Goal: Transaction & Acquisition: Purchase product/service

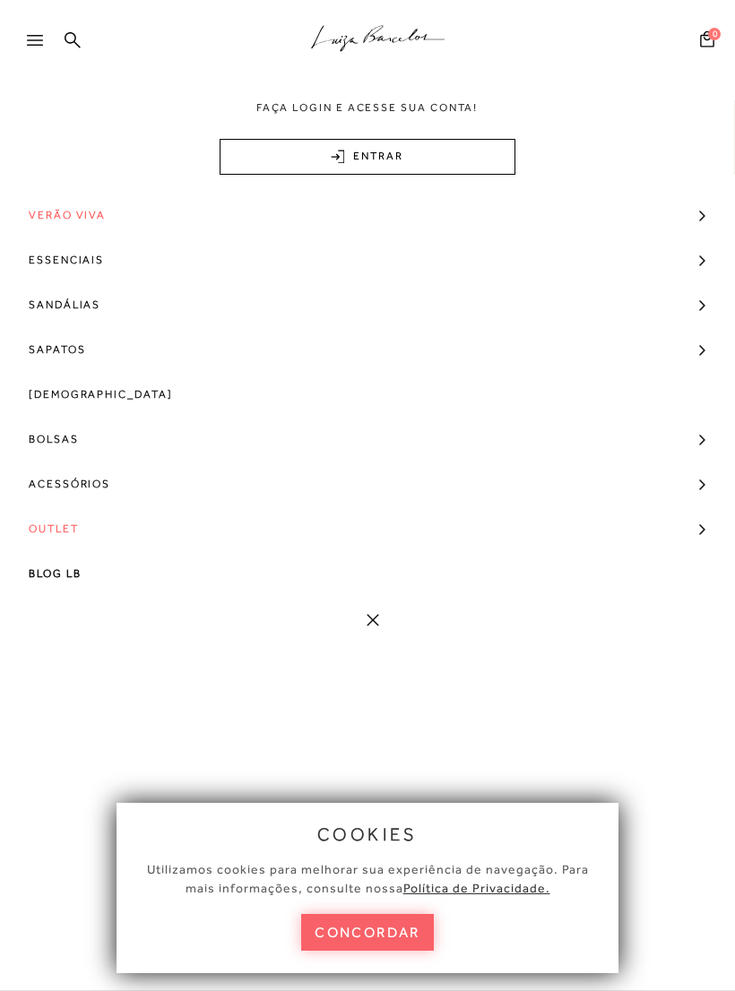
click at [36, 39] on icon at bounding box center [35, 40] width 16 height 11
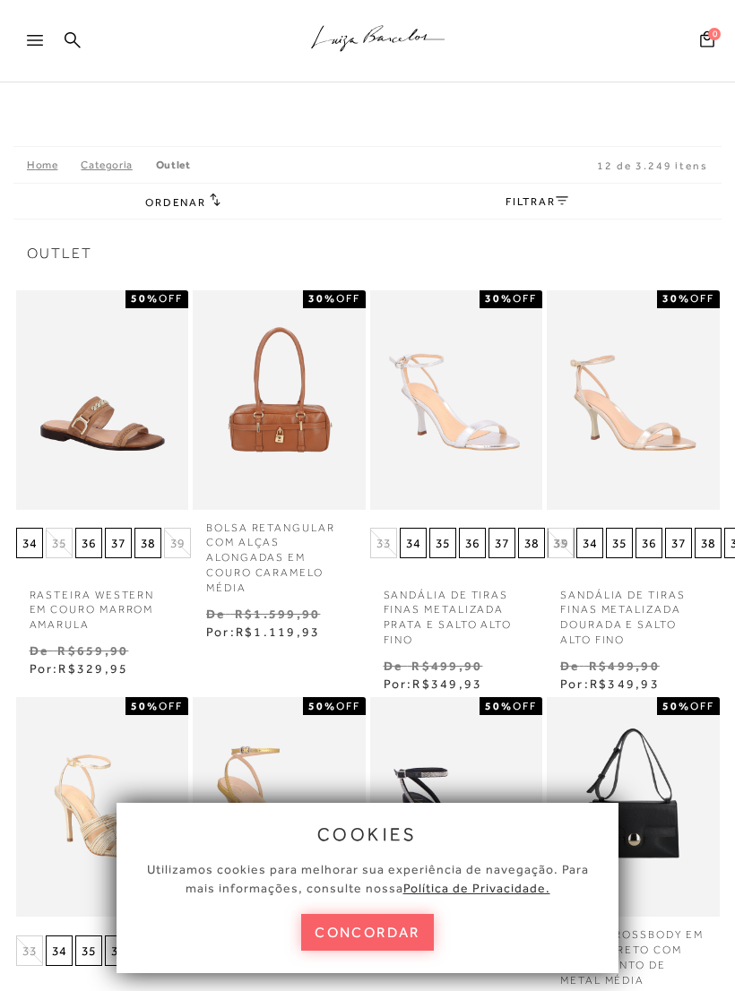
click at [40, 48] on div at bounding box center [43, 45] width 32 height 27
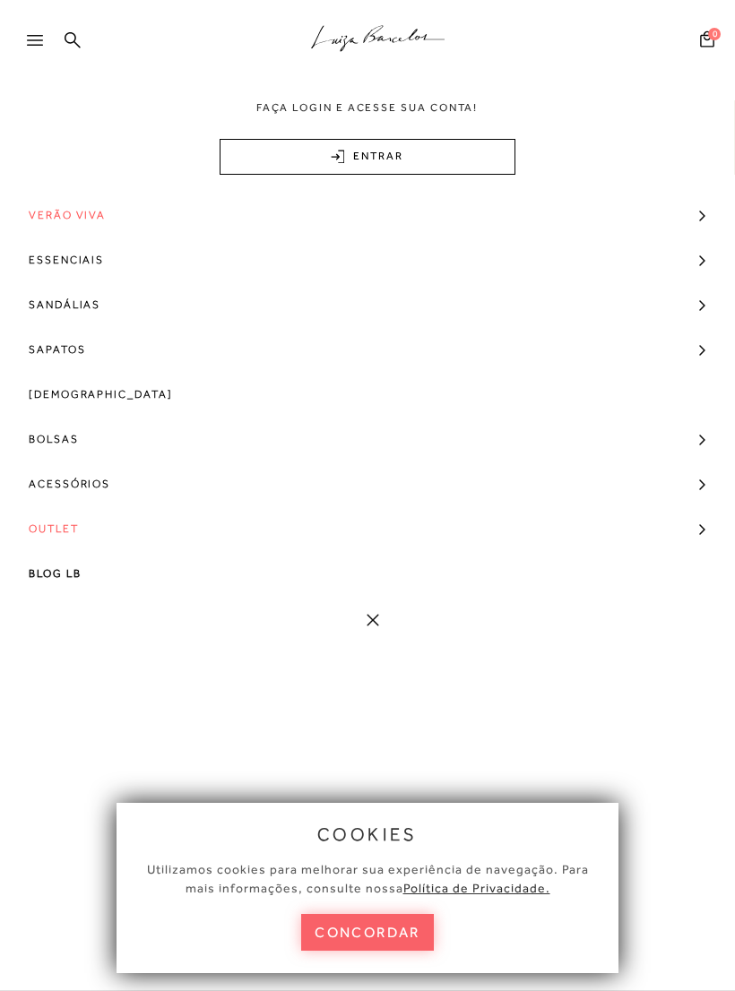
click at [74, 439] on span "Bolsas" at bounding box center [54, 439] width 50 height 45
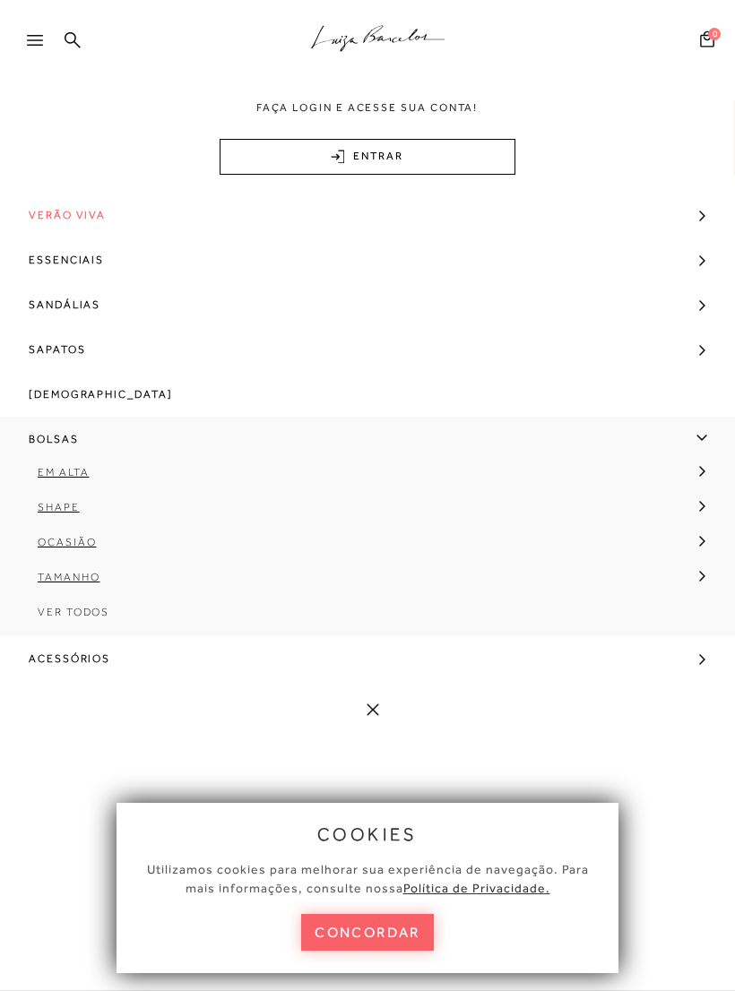
click at [86, 577] on span "Tamanho" at bounding box center [69, 577] width 62 height 13
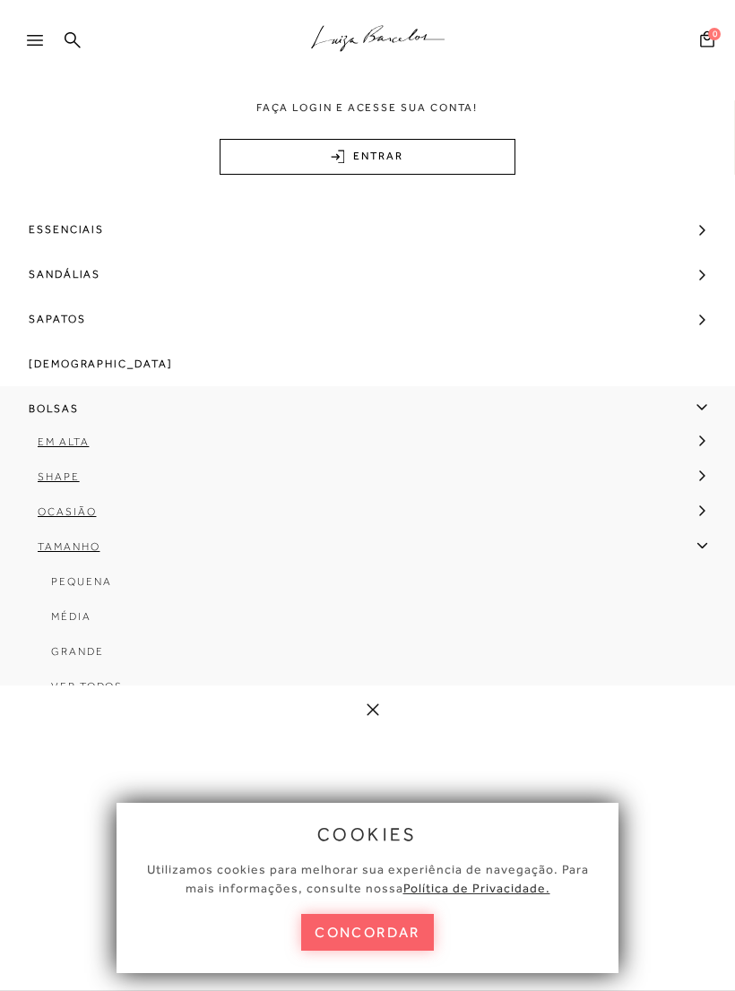
scroll to position [102, 0]
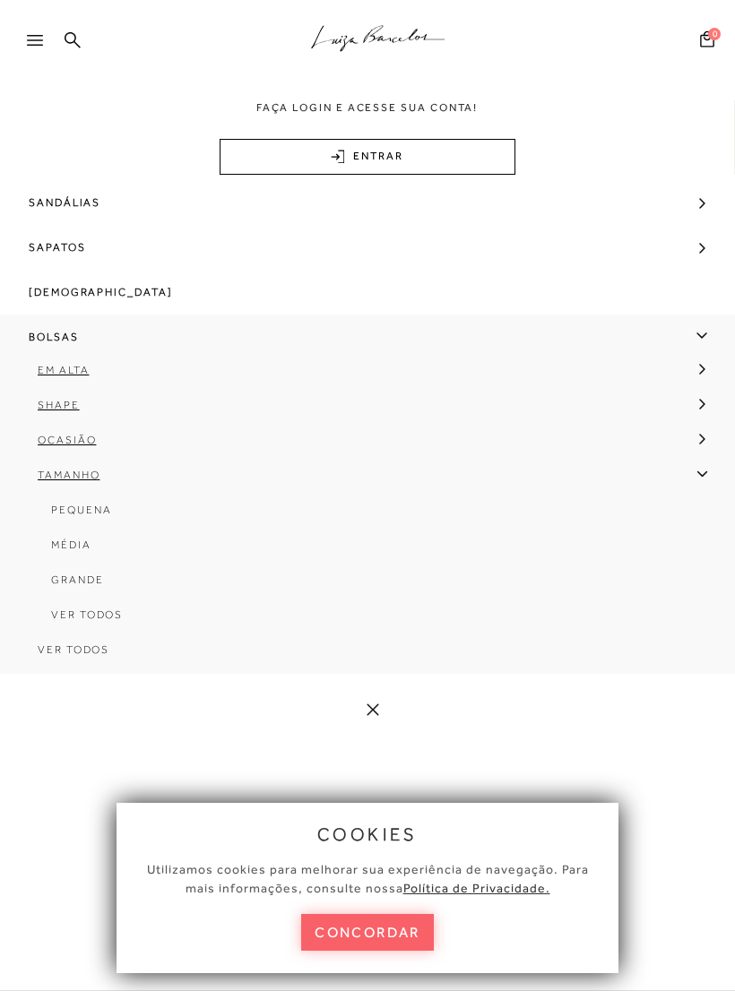
click at [91, 581] on span "Grande" at bounding box center [77, 580] width 53 height 13
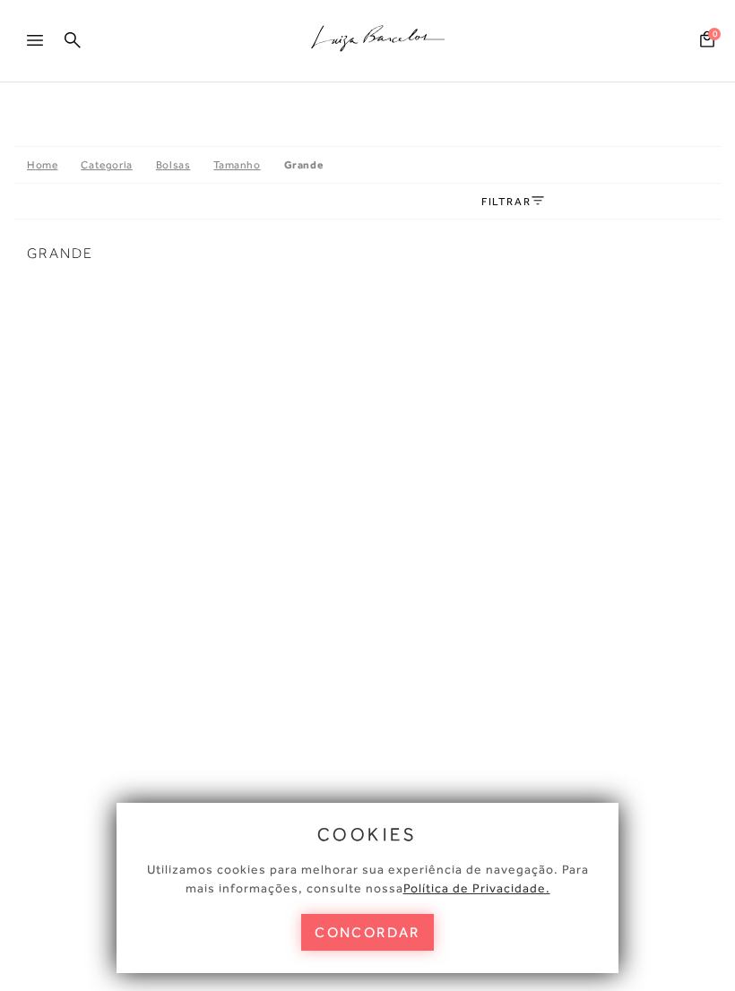
click at [534, 227] on div "Home Categoria [GEOGRAPHIC_DATA] [GEOGRAPHIC_DATA] Grande FILTRAR Grande A pági…" at bounding box center [367, 555] width 708 height 819
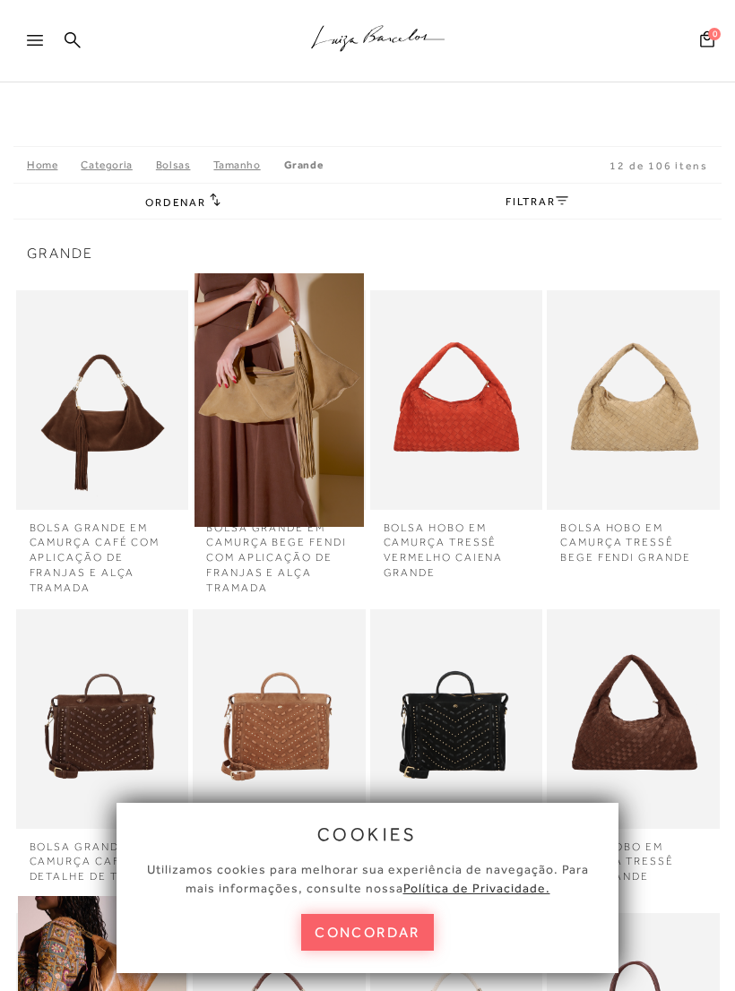
click at [383, 926] on button "concordar" at bounding box center [367, 932] width 133 height 37
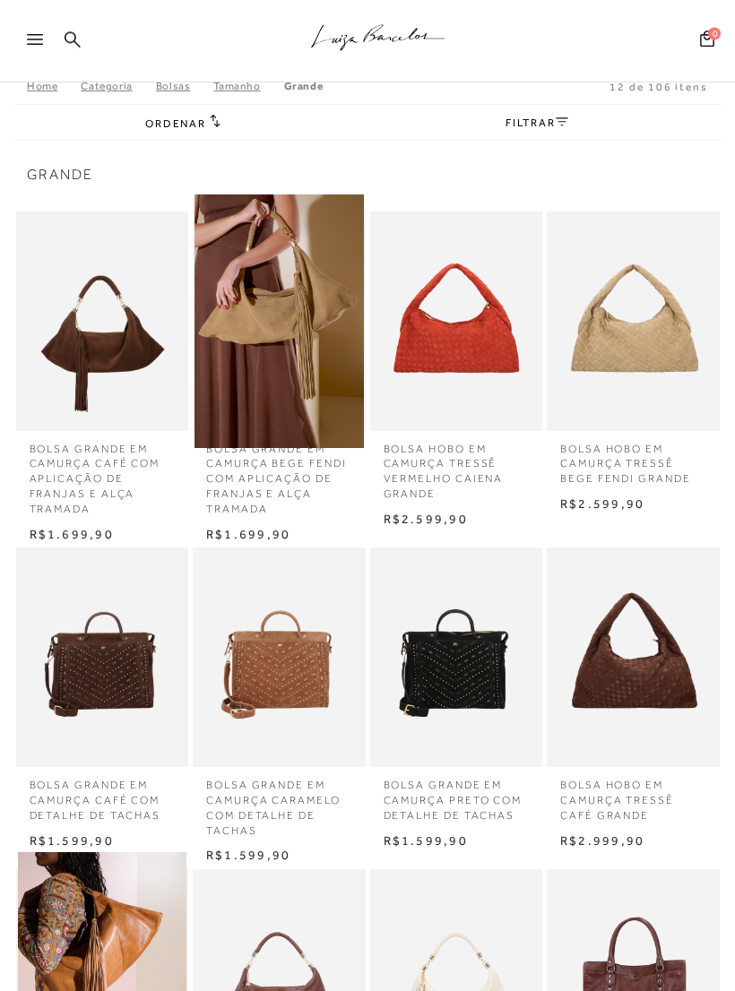
scroll to position [79, 0]
click at [208, 129] on h2 "Ordenar" at bounding box center [182, 123] width 75 height 18
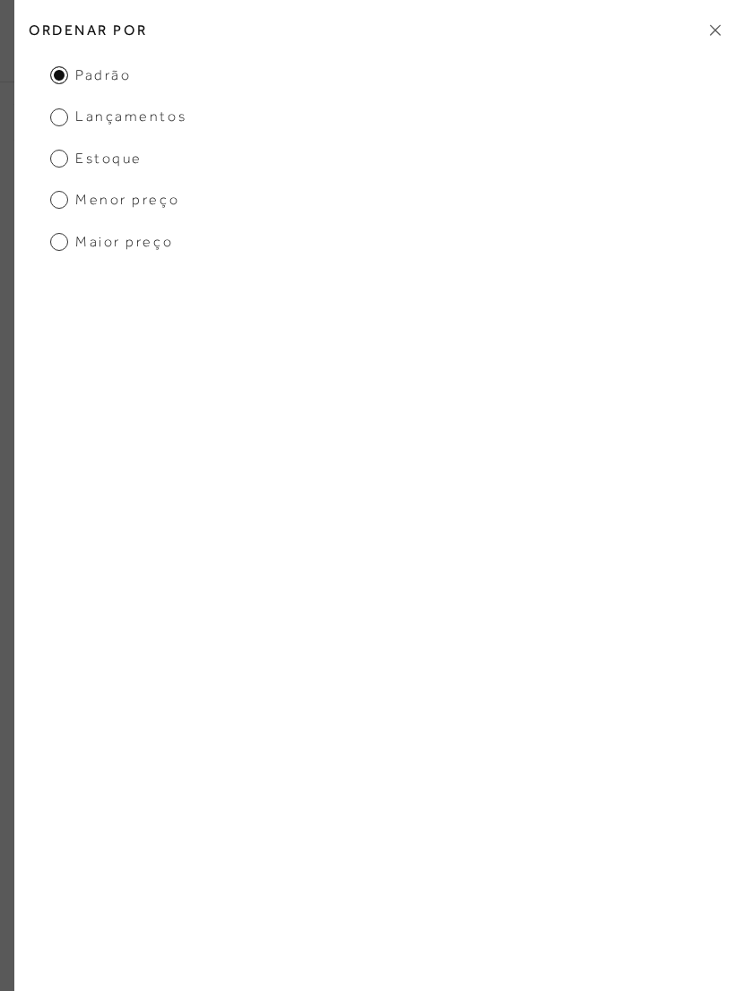
click at [74, 201] on span "Menor preço" at bounding box center [114, 200] width 129 height 20
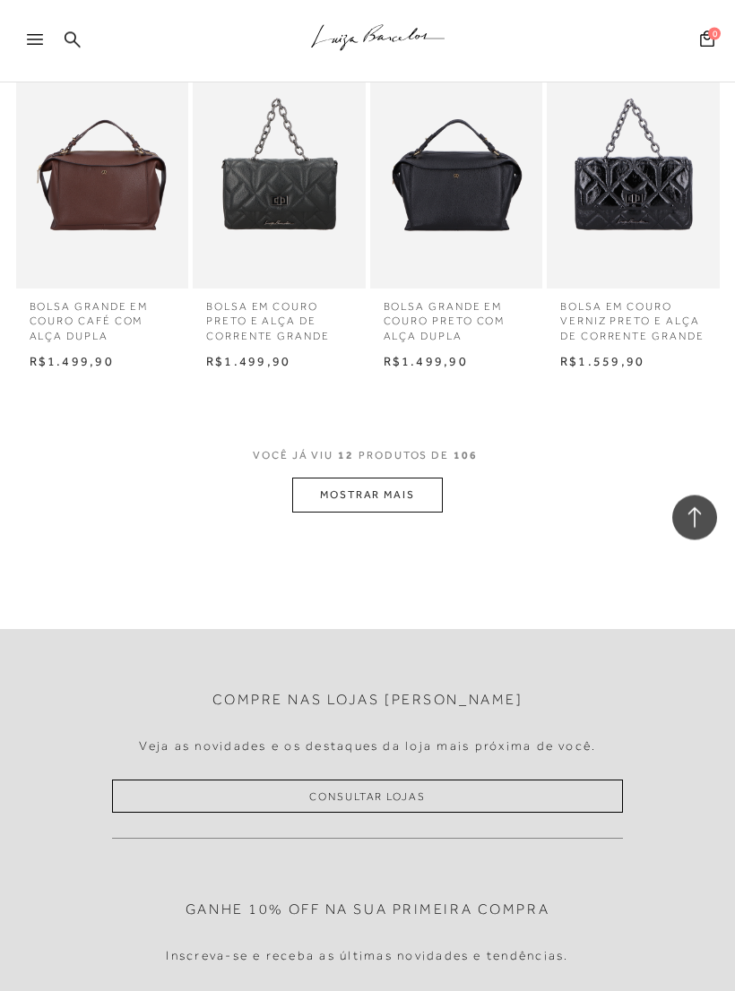
scroll to position [853, 0]
click at [383, 486] on button "MOSTRAR MAIS" at bounding box center [367, 495] width 151 height 35
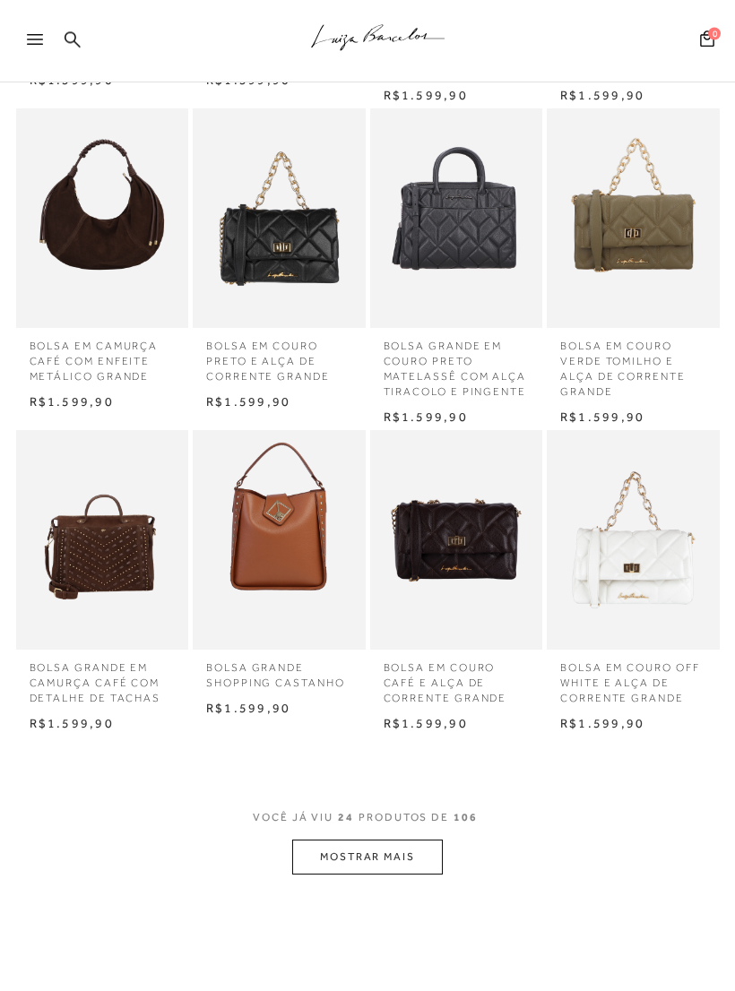
scroll to position [532, 0]
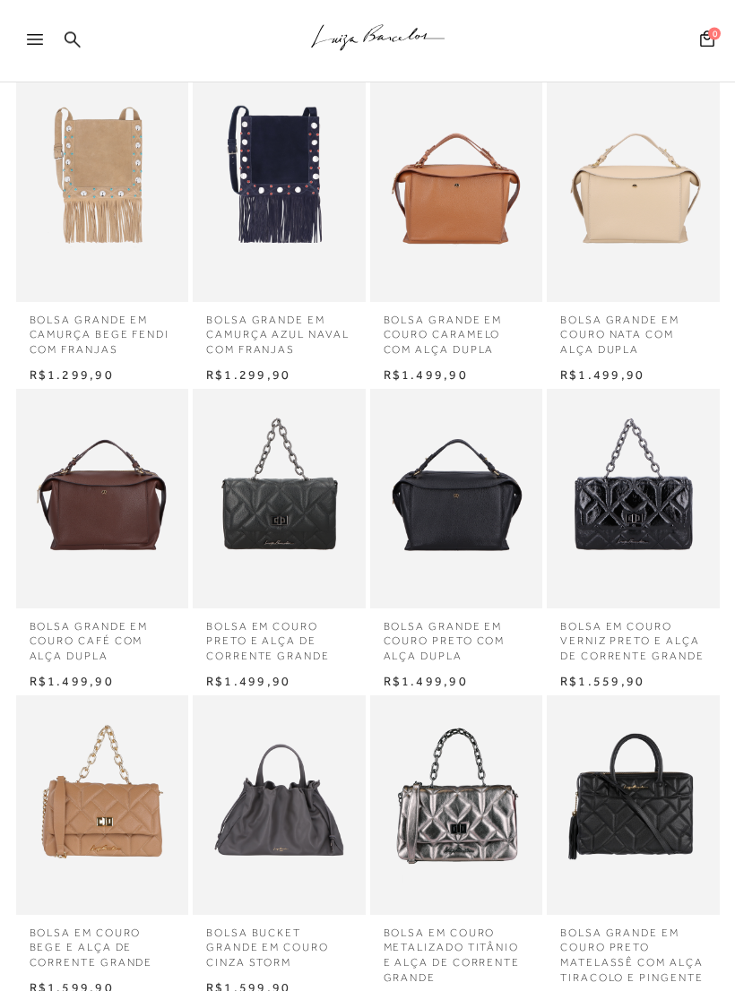
click at [34, 46] on div at bounding box center [43, 45] width 32 height 27
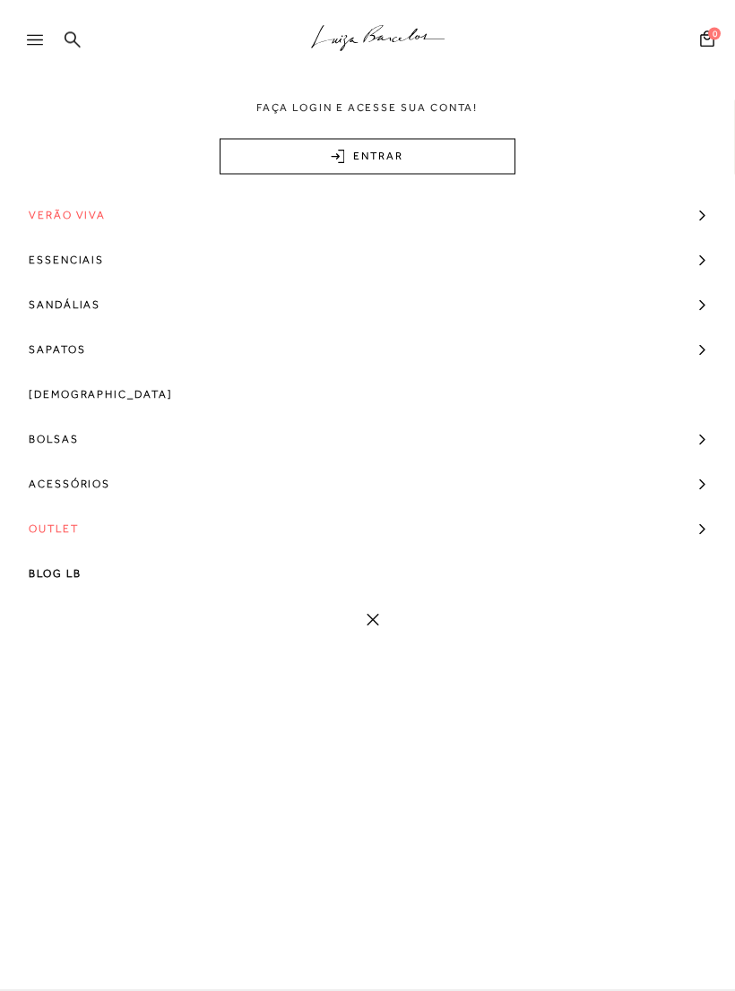
scroll to position [533, 0]
click at [55, 436] on span "Bolsas" at bounding box center [54, 439] width 50 height 45
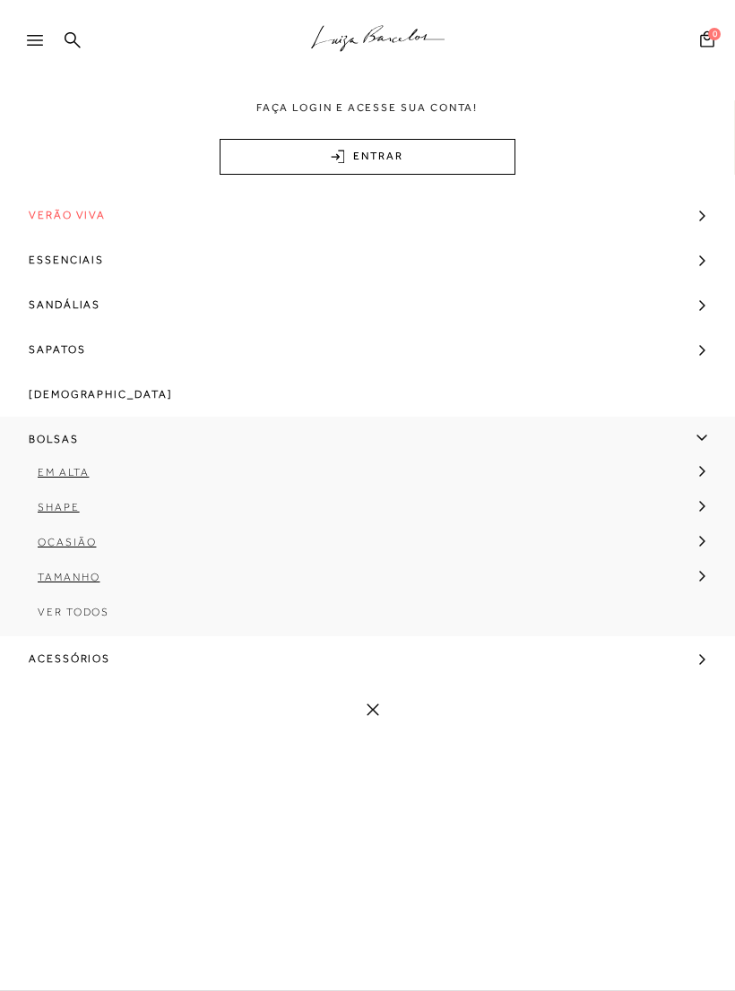
click at [62, 601] on link "Tamanho" at bounding box center [361, 584] width 723 height 35
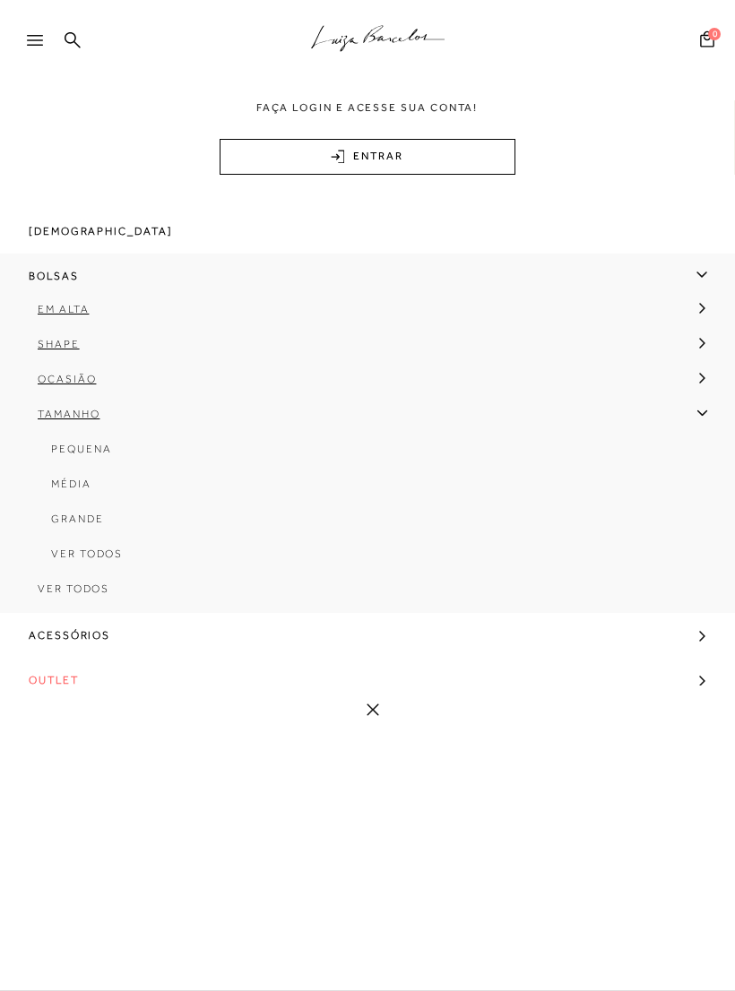
scroll to position [203, 0]
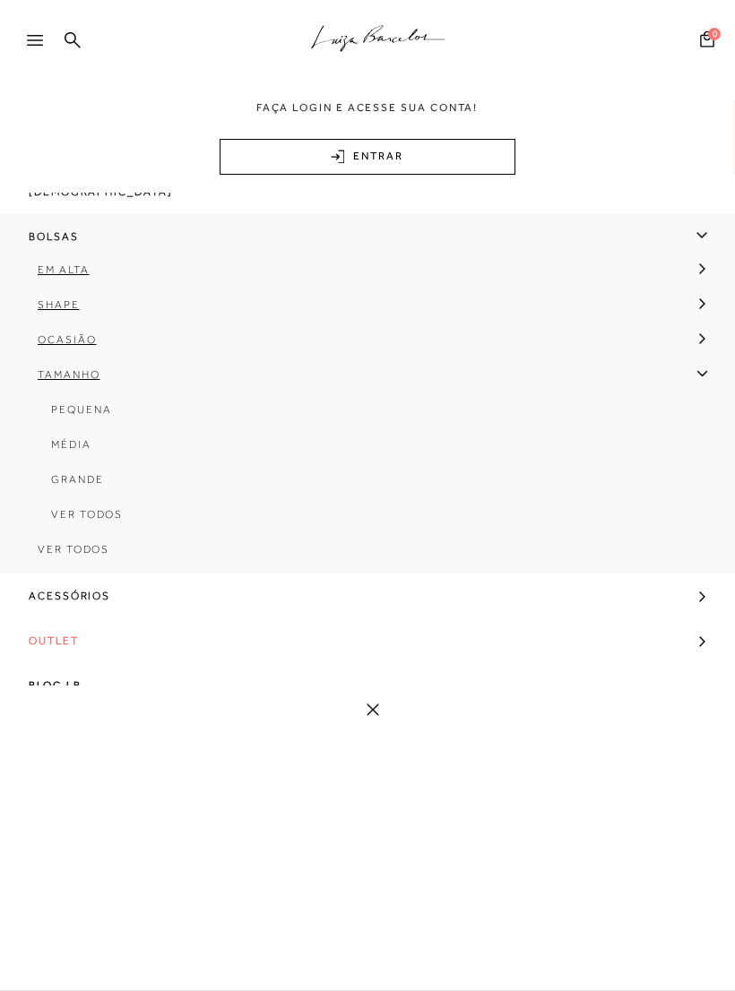
click at [89, 552] on span "Ver Todos" at bounding box center [74, 549] width 72 height 13
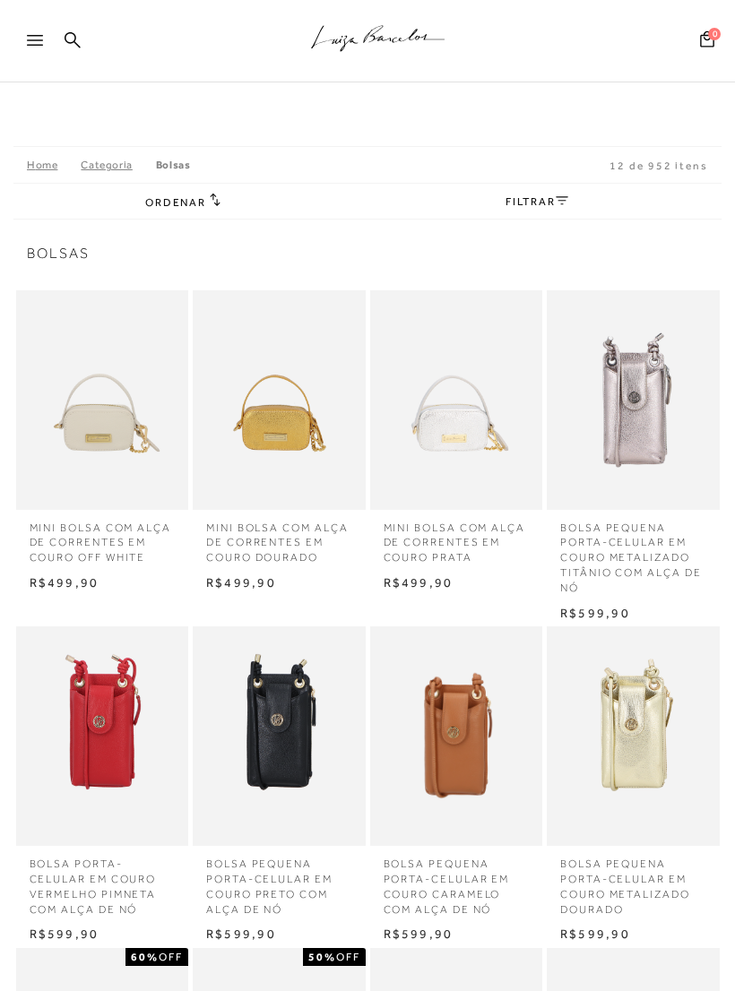
click at [184, 208] on span "Ordenar" at bounding box center [175, 202] width 61 height 13
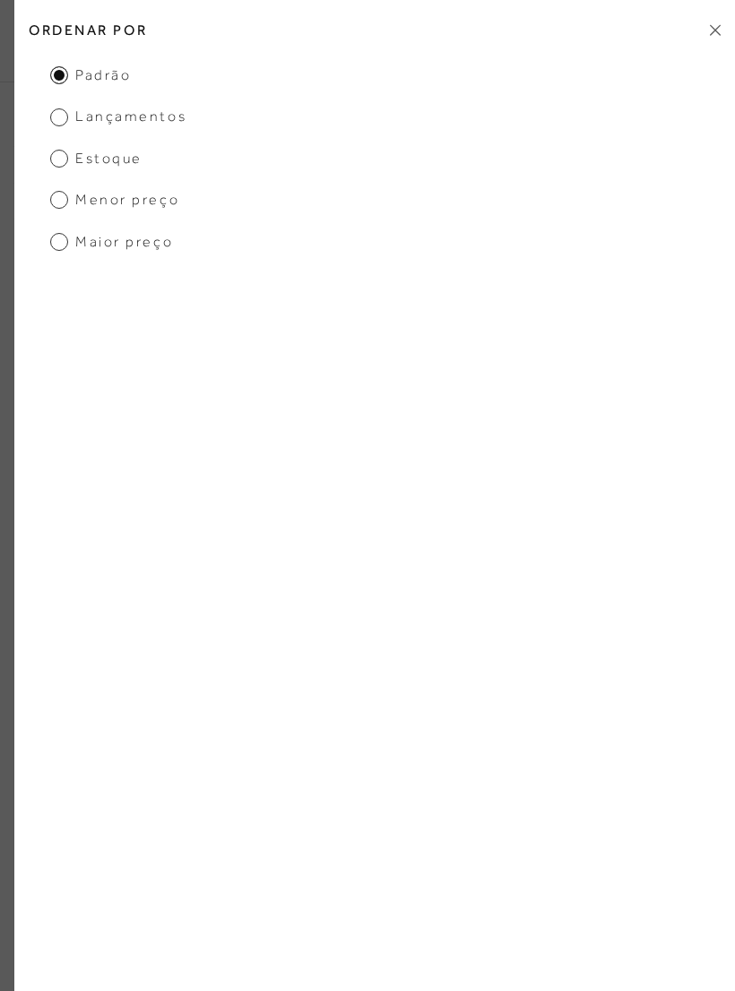
click at [62, 201] on span "Menor preço" at bounding box center [114, 200] width 129 height 20
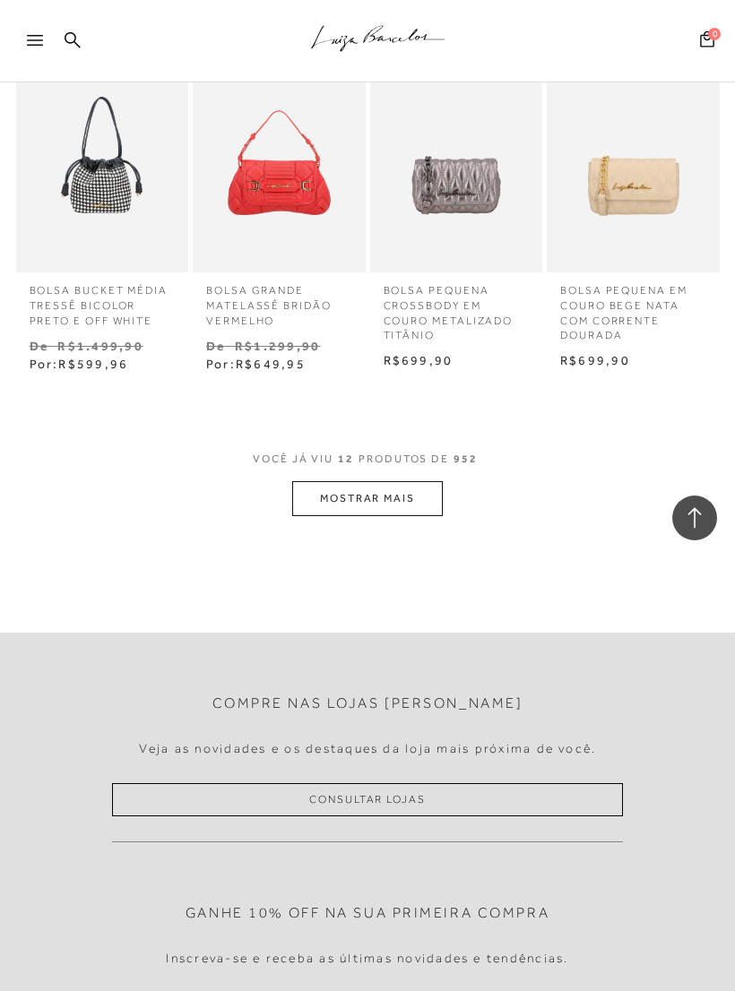
scroll to position [895, 0]
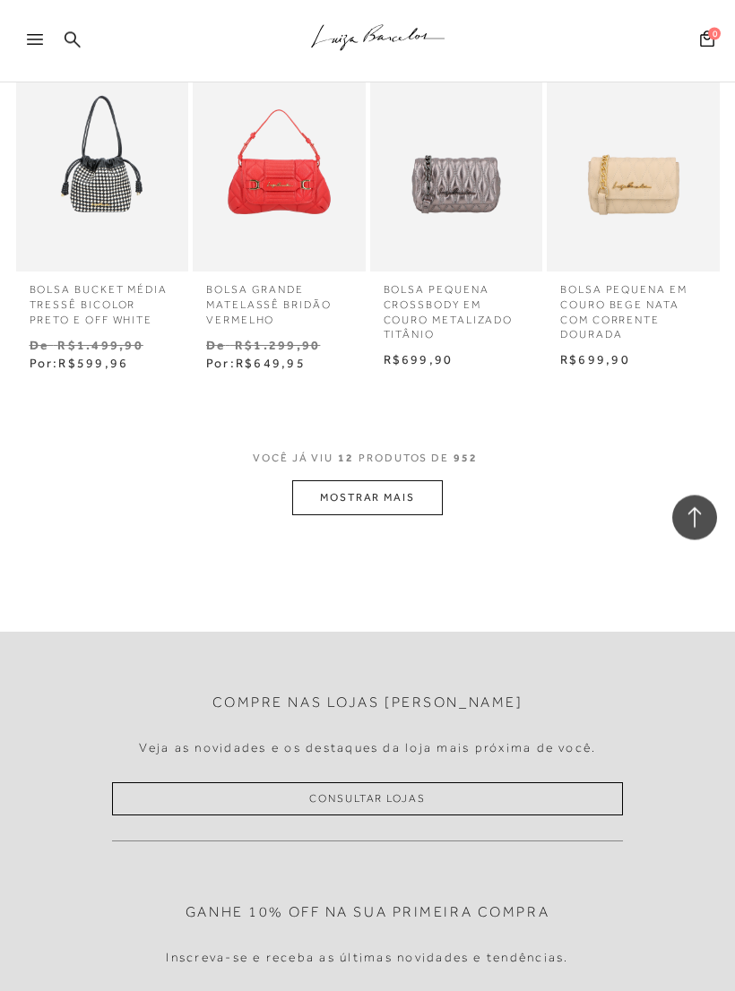
click at [423, 494] on button "MOSTRAR MAIS" at bounding box center [367, 498] width 151 height 35
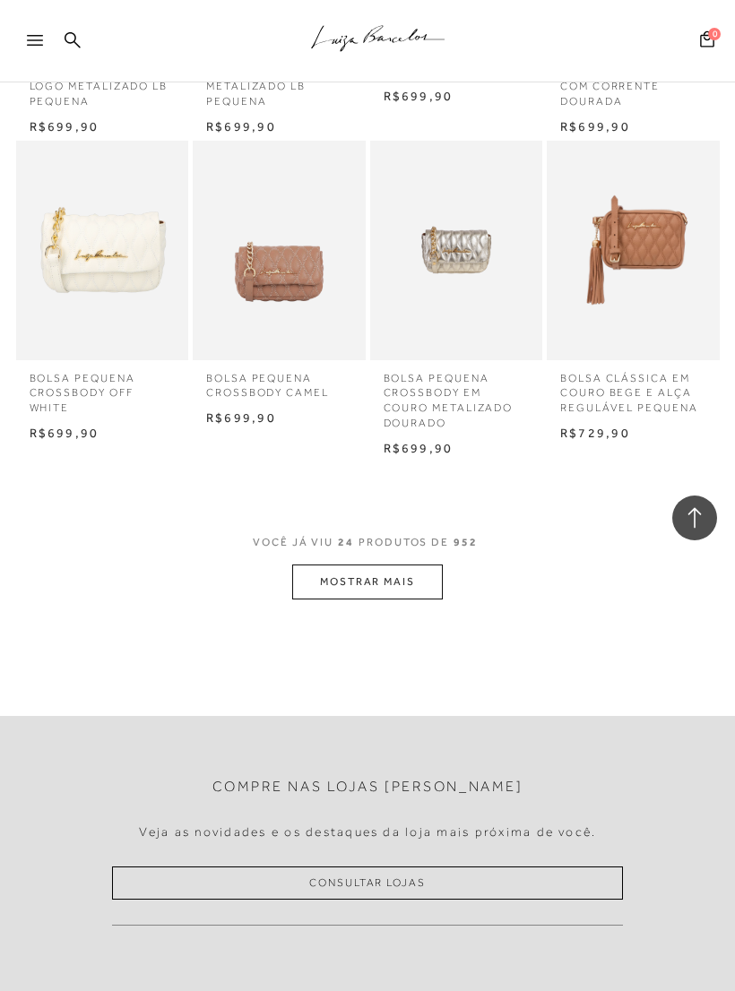
scroll to position [1907, 0]
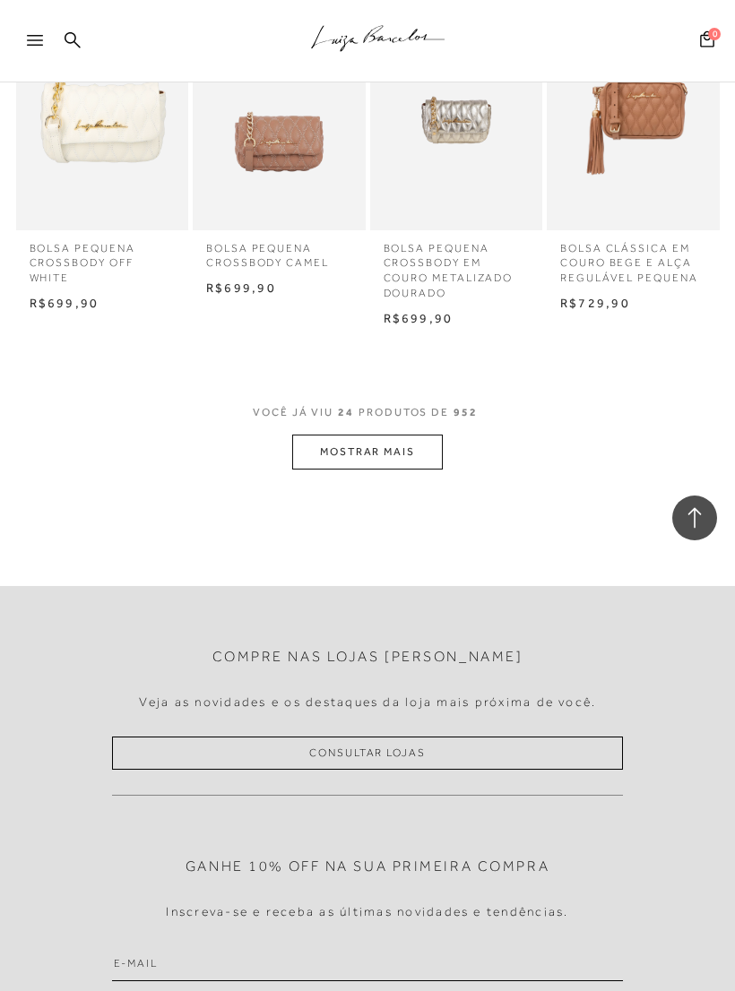
click at [394, 435] on button "MOSTRAR MAIS" at bounding box center [367, 452] width 151 height 35
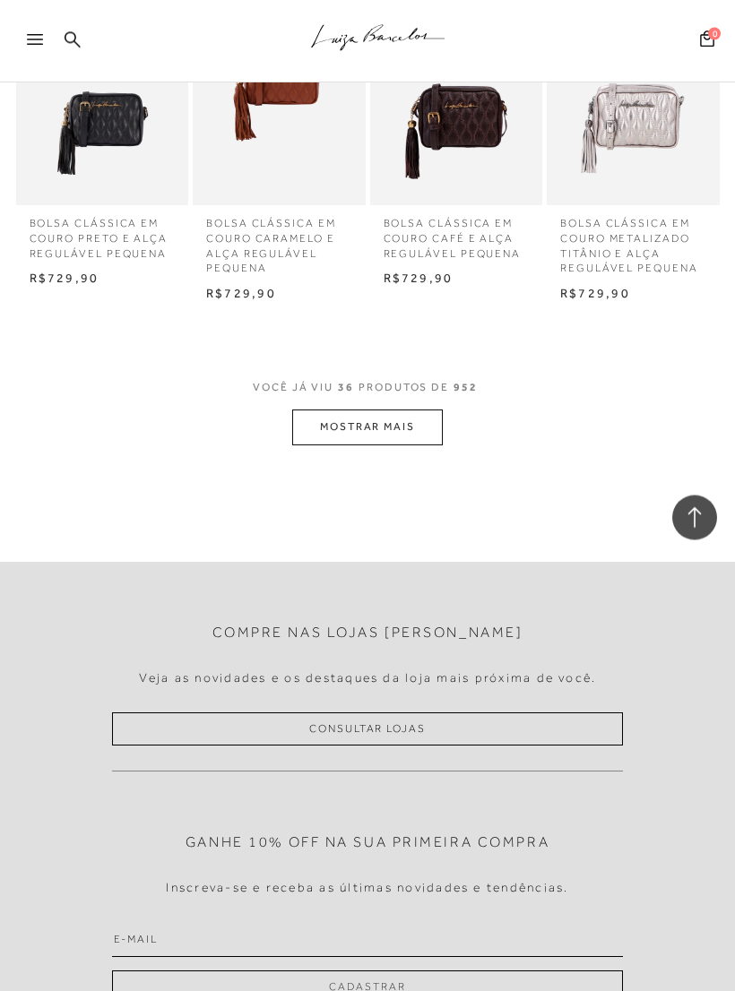
scroll to position [2889, 0]
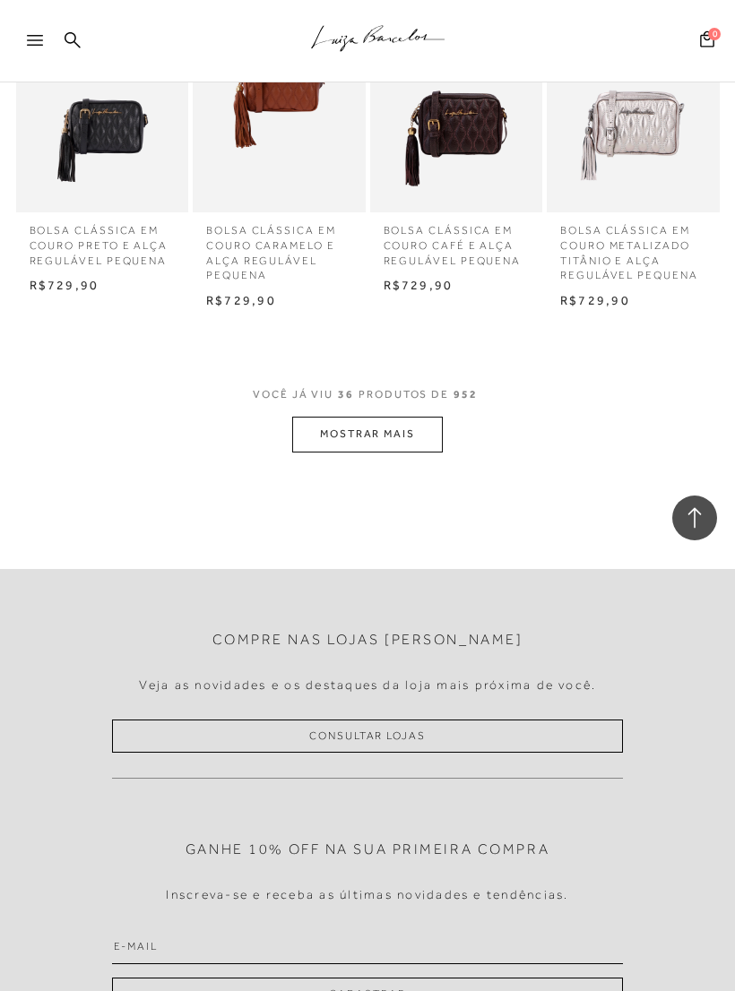
click at [410, 417] on button "MOSTRAR MAIS" at bounding box center [367, 434] width 151 height 35
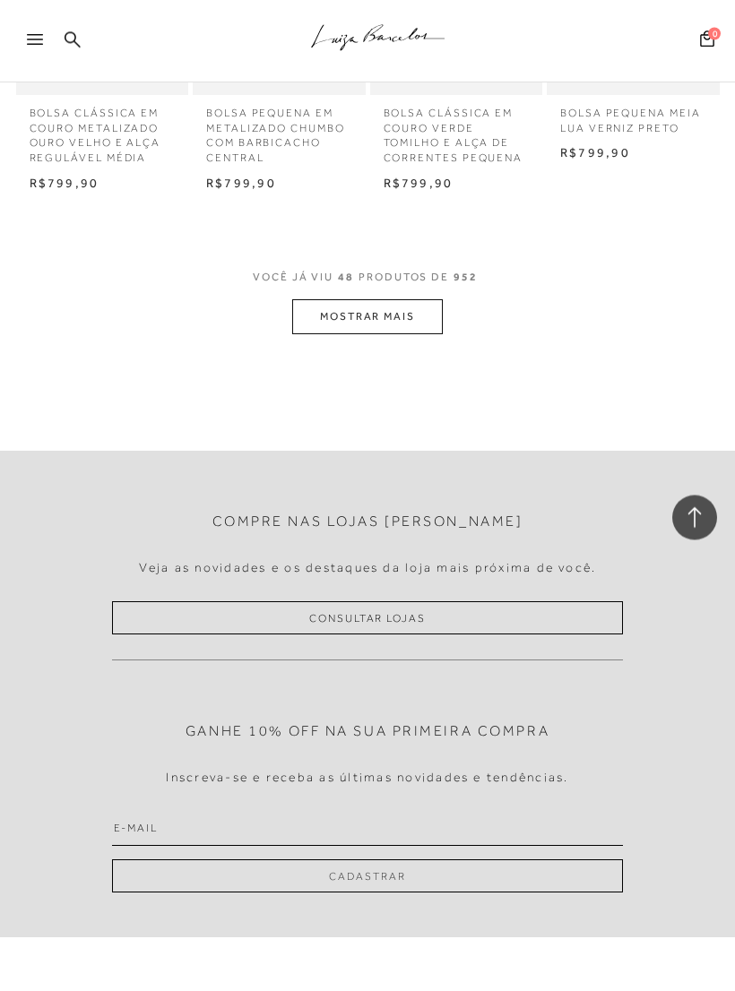
scroll to position [4020, 0]
click at [409, 299] on button "MOSTRAR MAIS" at bounding box center [367, 316] width 151 height 35
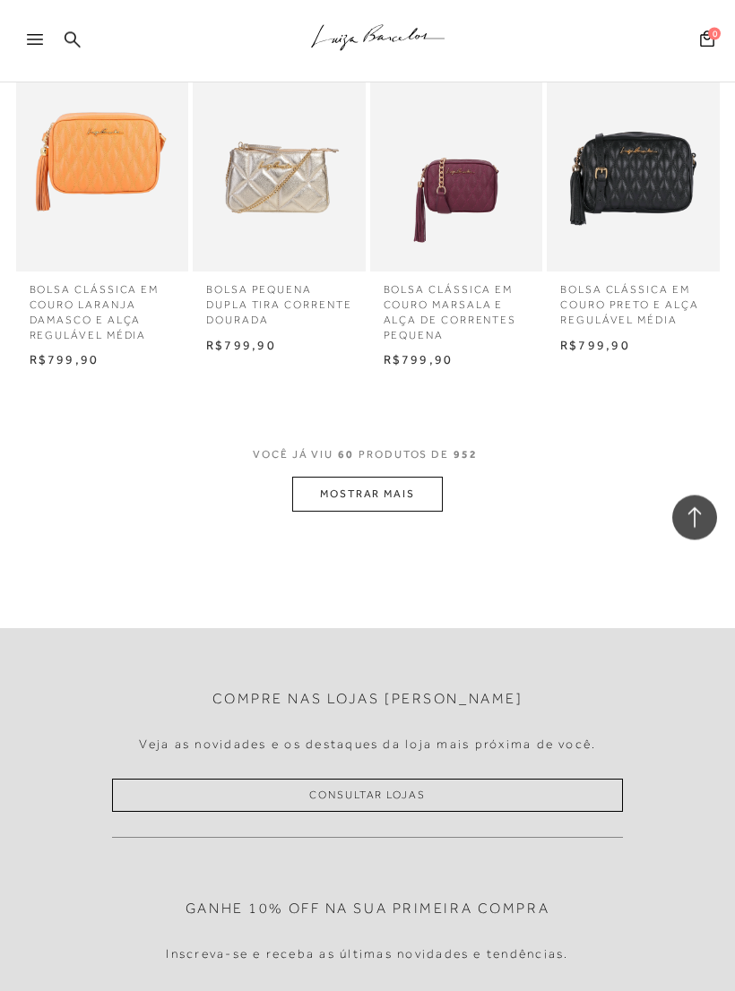
scroll to position [4806, 0]
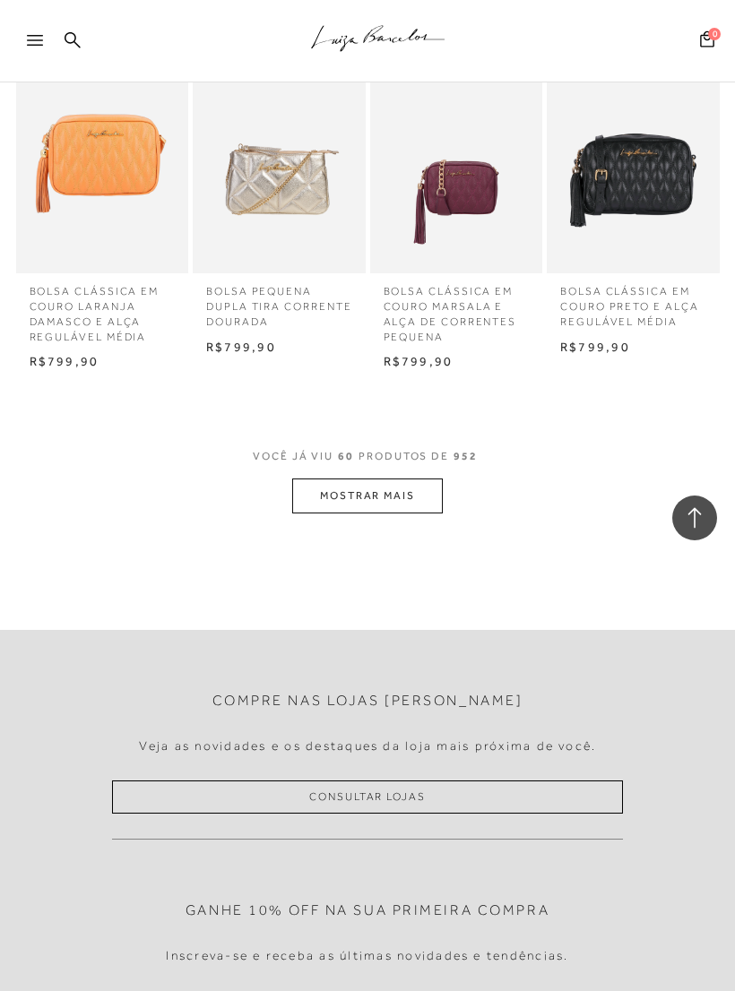
click at [420, 479] on button "MOSTRAR MAIS" at bounding box center [367, 496] width 151 height 35
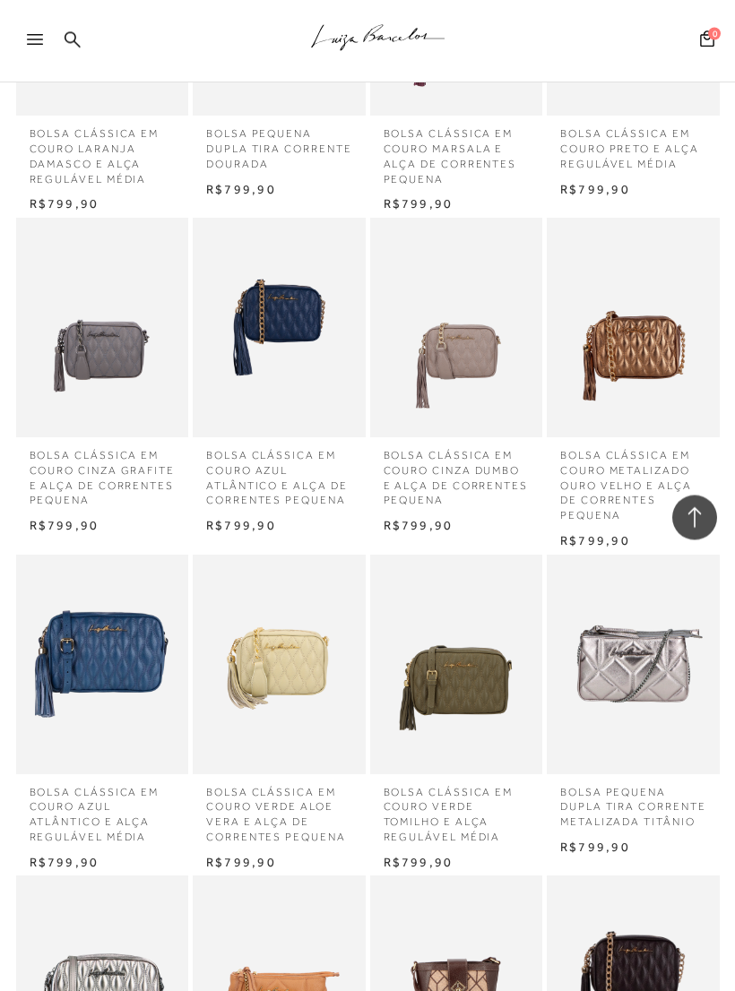
scroll to position [4964, 0]
click at [39, 48] on div at bounding box center [43, 45] width 32 height 27
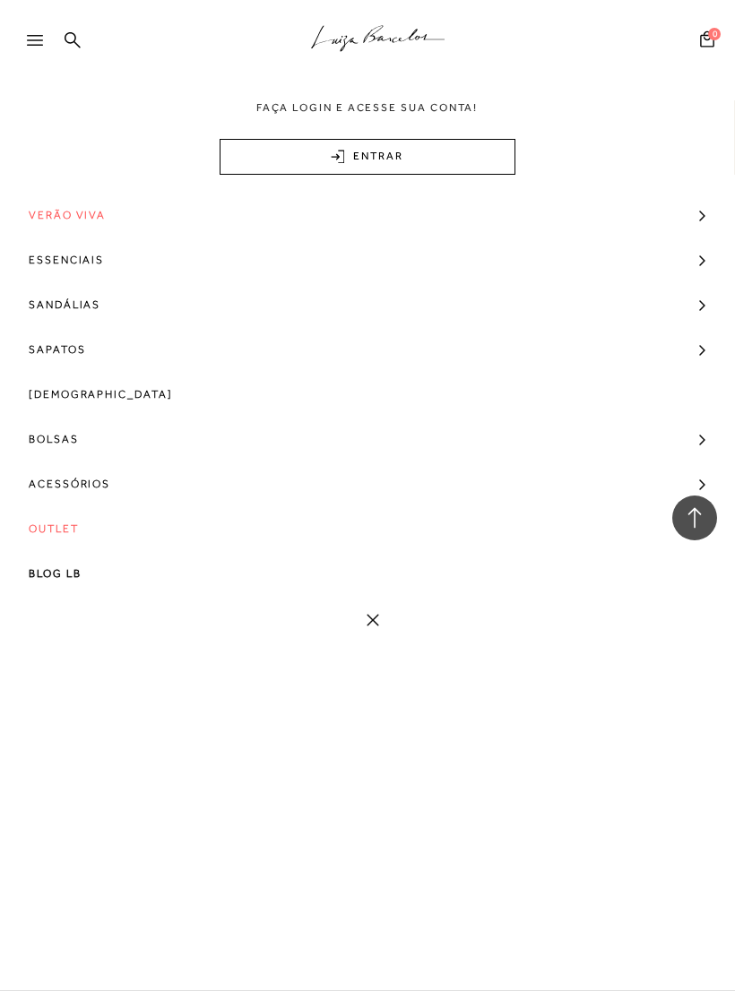
scroll to position [0, 0]
click at [88, 432] on link "Bolsas" at bounding box center [367, 439] width 735 height 45
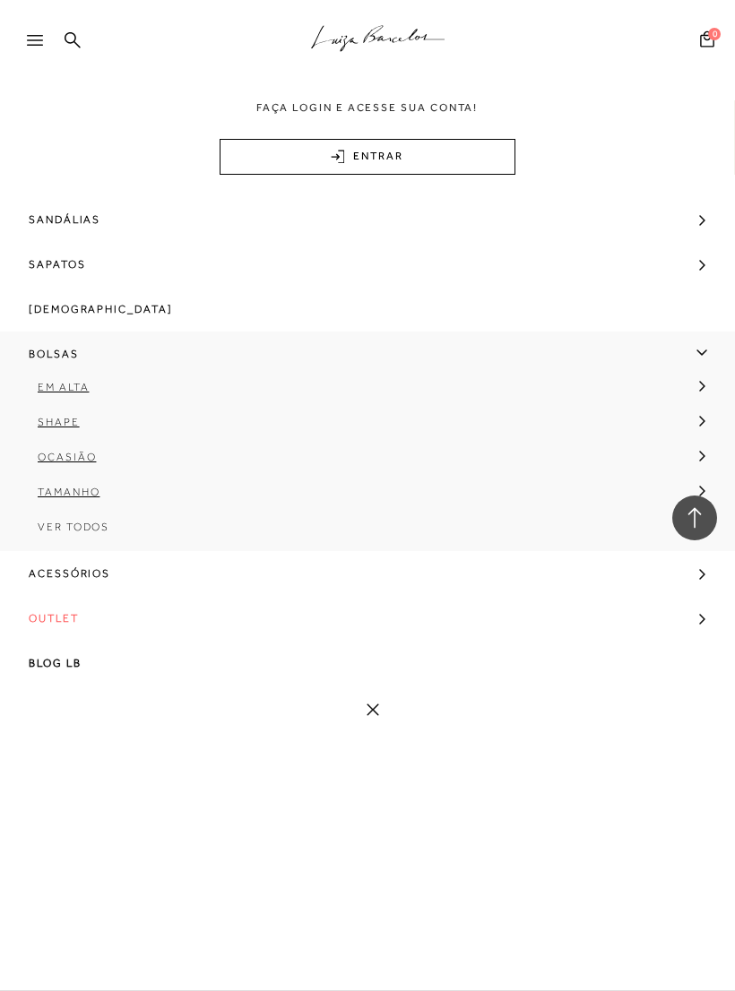
scroll to position [90, 0]
click at [84, 454] on span "Ocasião" at bounding box center [67, 457] width 58 height 13
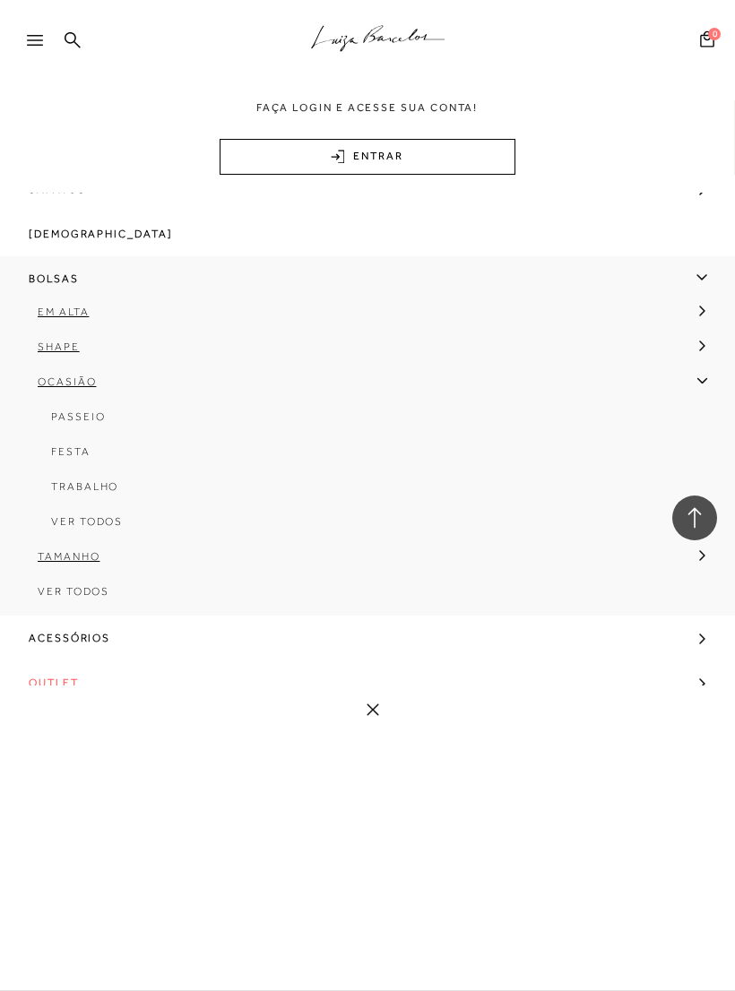
scroll to position [162, 0]
click at [97, 481] on link "Trabalho" at bounding box center [361, 491] width 696 height 35
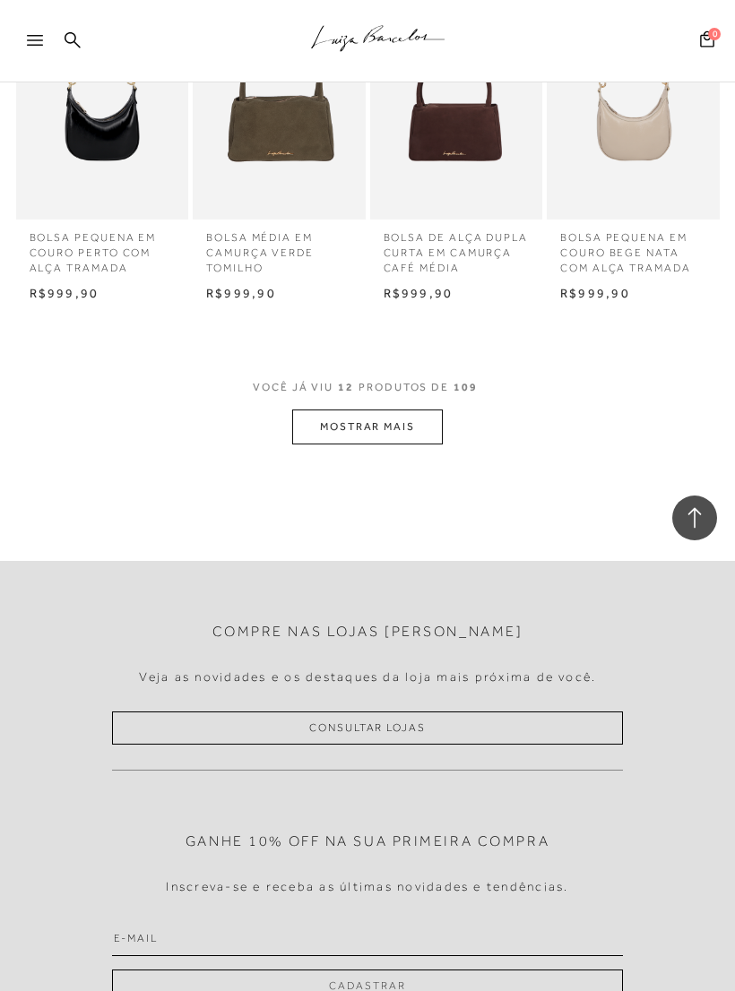
scroll to position [910, 0]
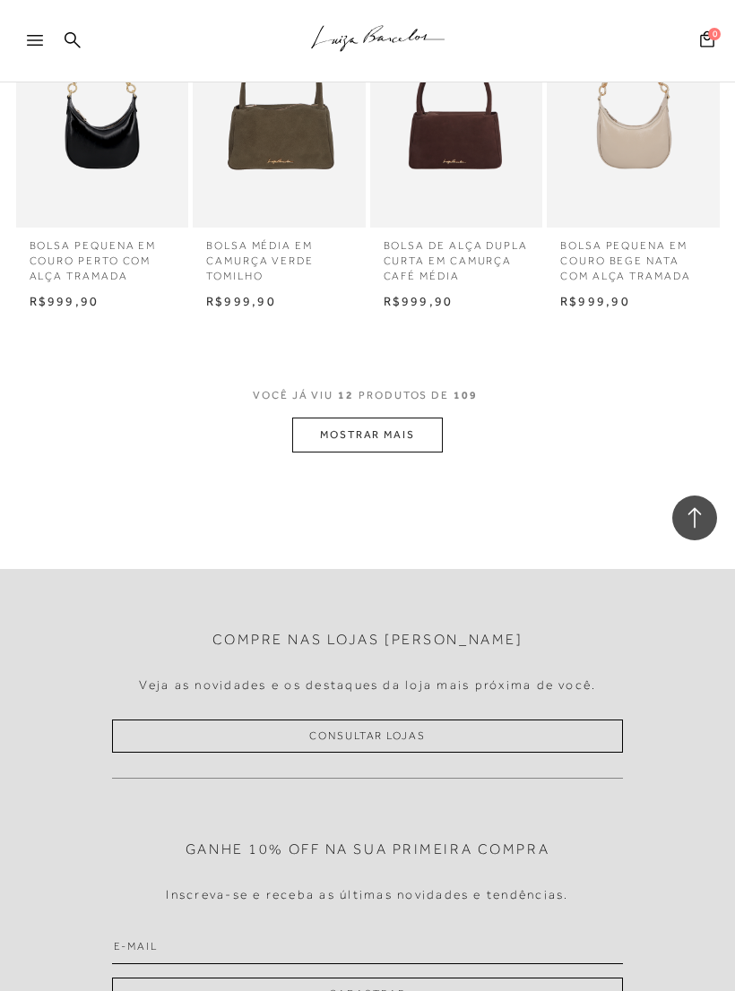
click at [385, 422] on button "MOSTRAR MAIS" at bounding box center [367, 435] width 151 height 35
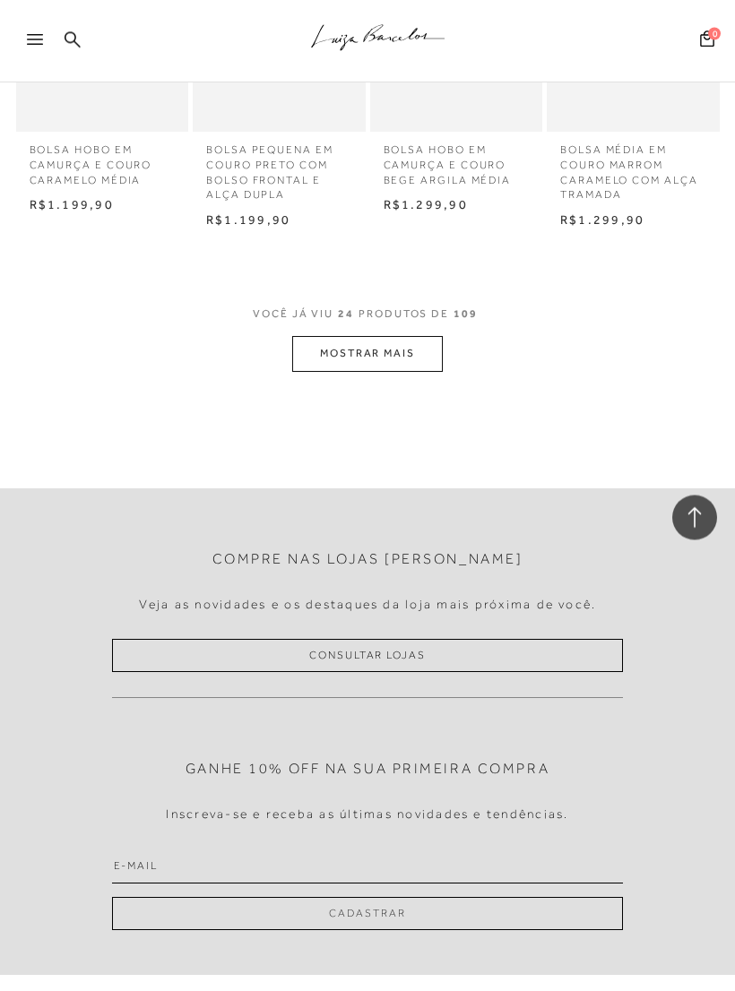
scroll to position [1956, 0]
click at [388, 336] on button "MOSTRAR MAIS" at bounding box center [367, 353] width 151 height 35
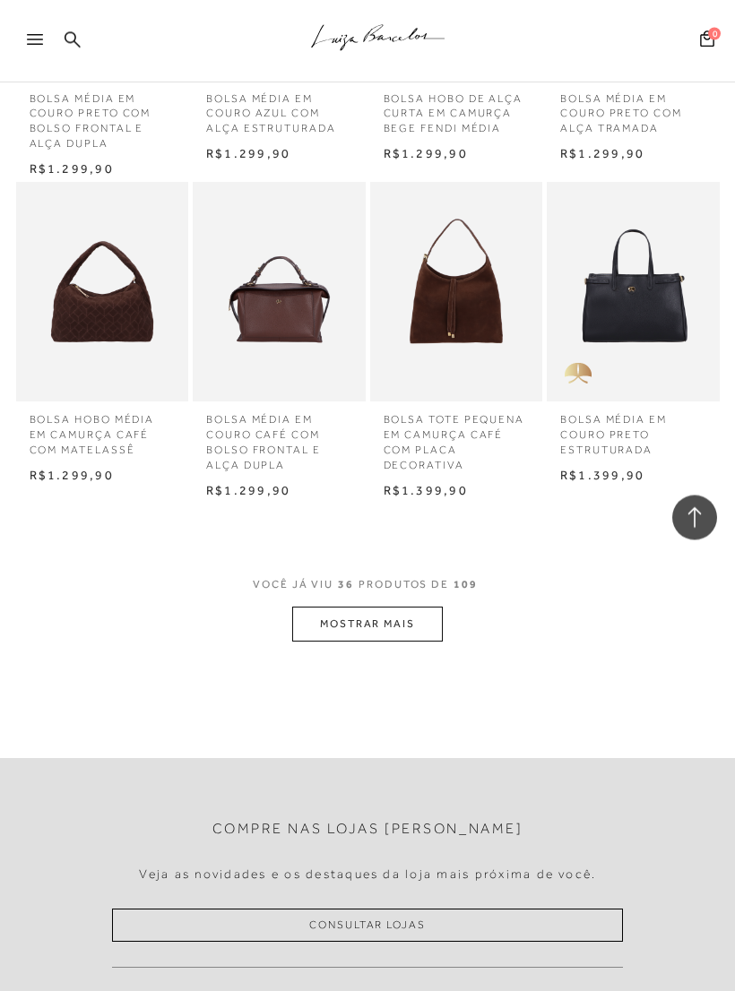
scroll to position [2706, 0]
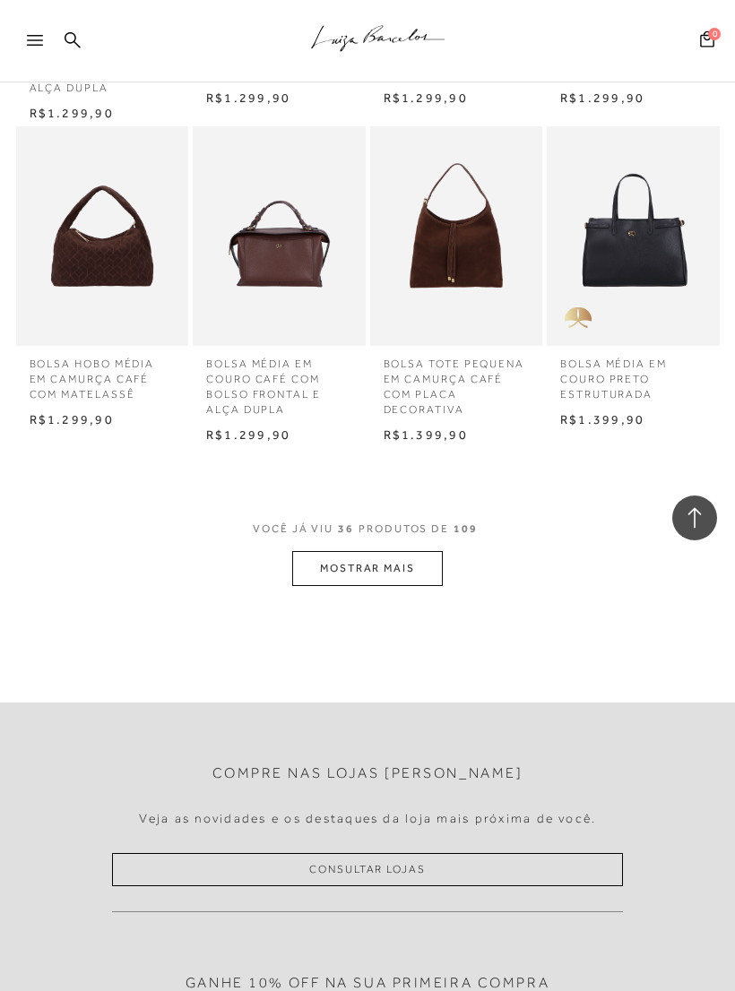
click at [392, 551] on button "MOSTRAR MAIS" at bounding box center [367, 568] width 151 height 35
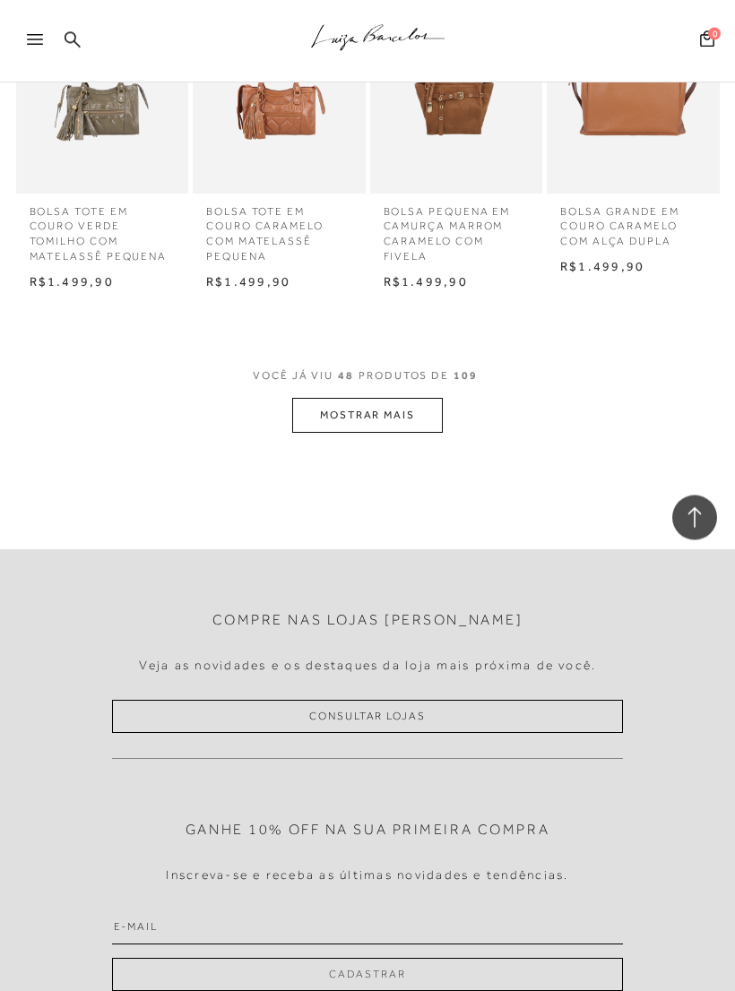
scroll to position [3828, 0]
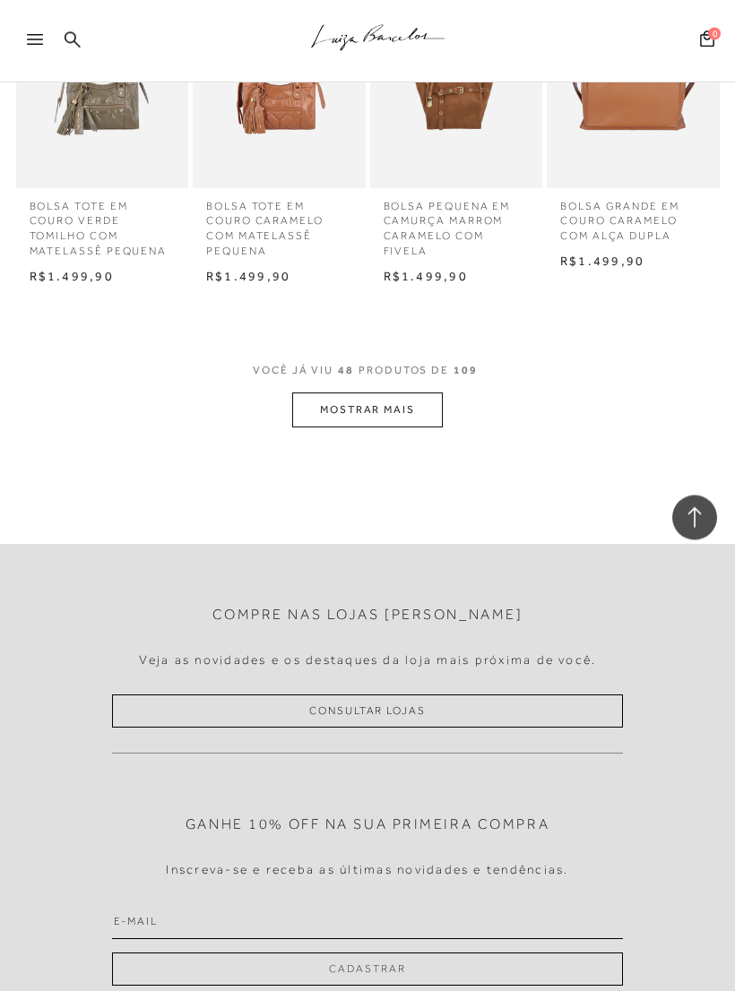
click at [403, 394] on button "MOSTRAR MAIS" at bounding box center [367, 411] width 151 height 35
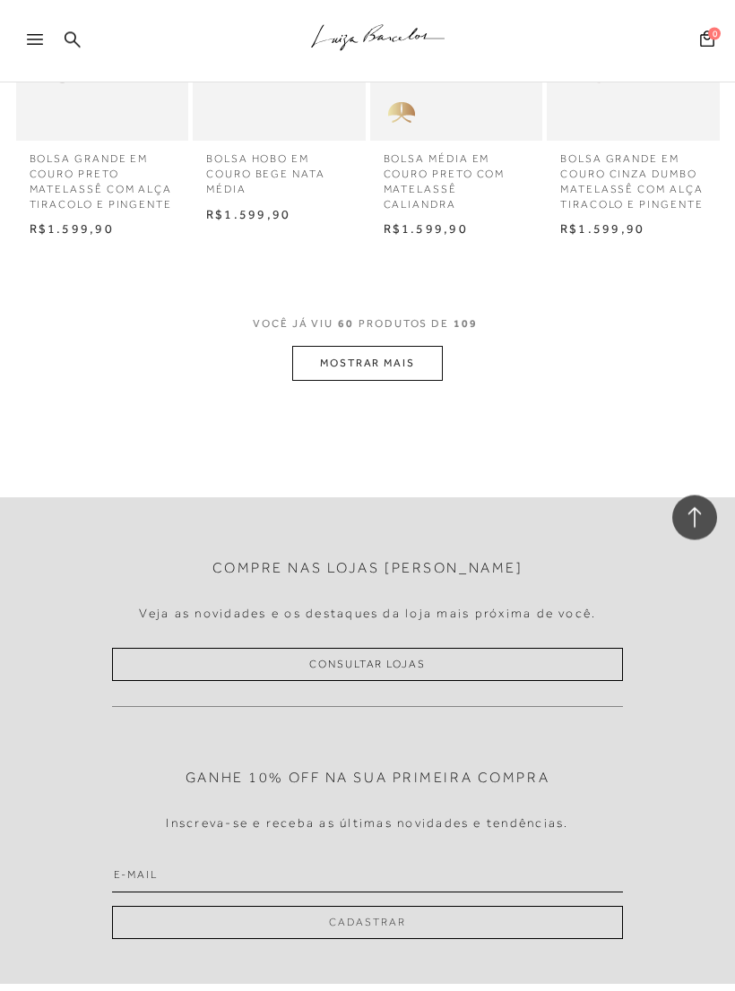
scroll to position [4829, 0]
click at [411, 343] on button "MOSTRAR MAIS" at bounding box center [367, 360] width 151 height 35
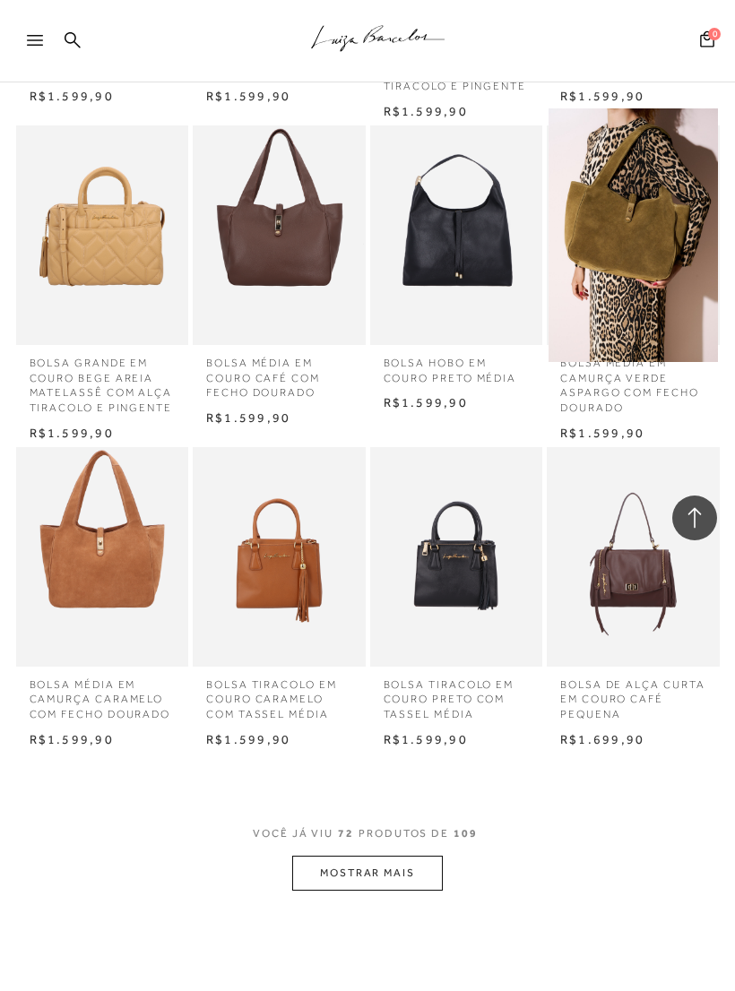
scroll to position [4853, 0]
